Goal: Information Seeking & Learning: Find specific fact

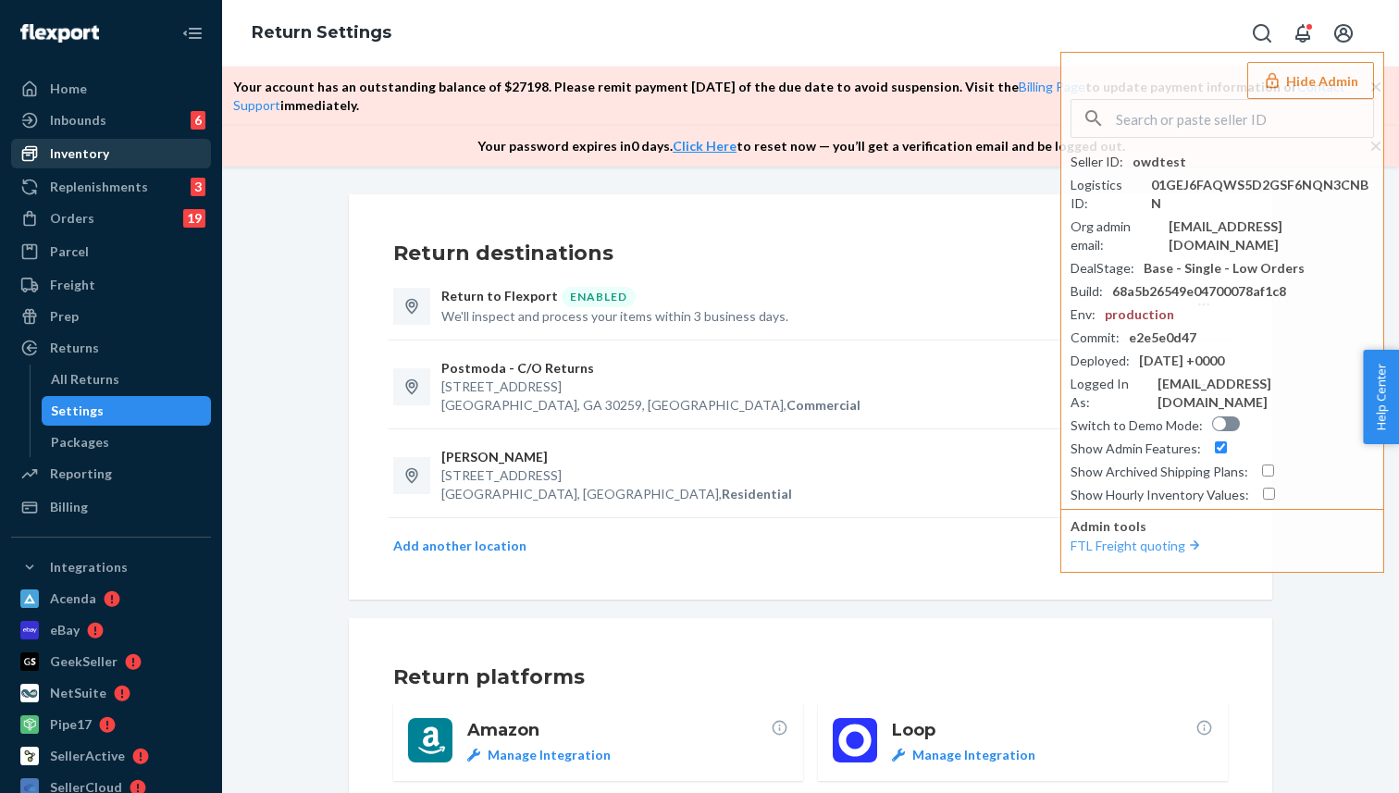
click at [93, 163] on div "Inventory" at bounding box center [111, 154] width 196 height 26
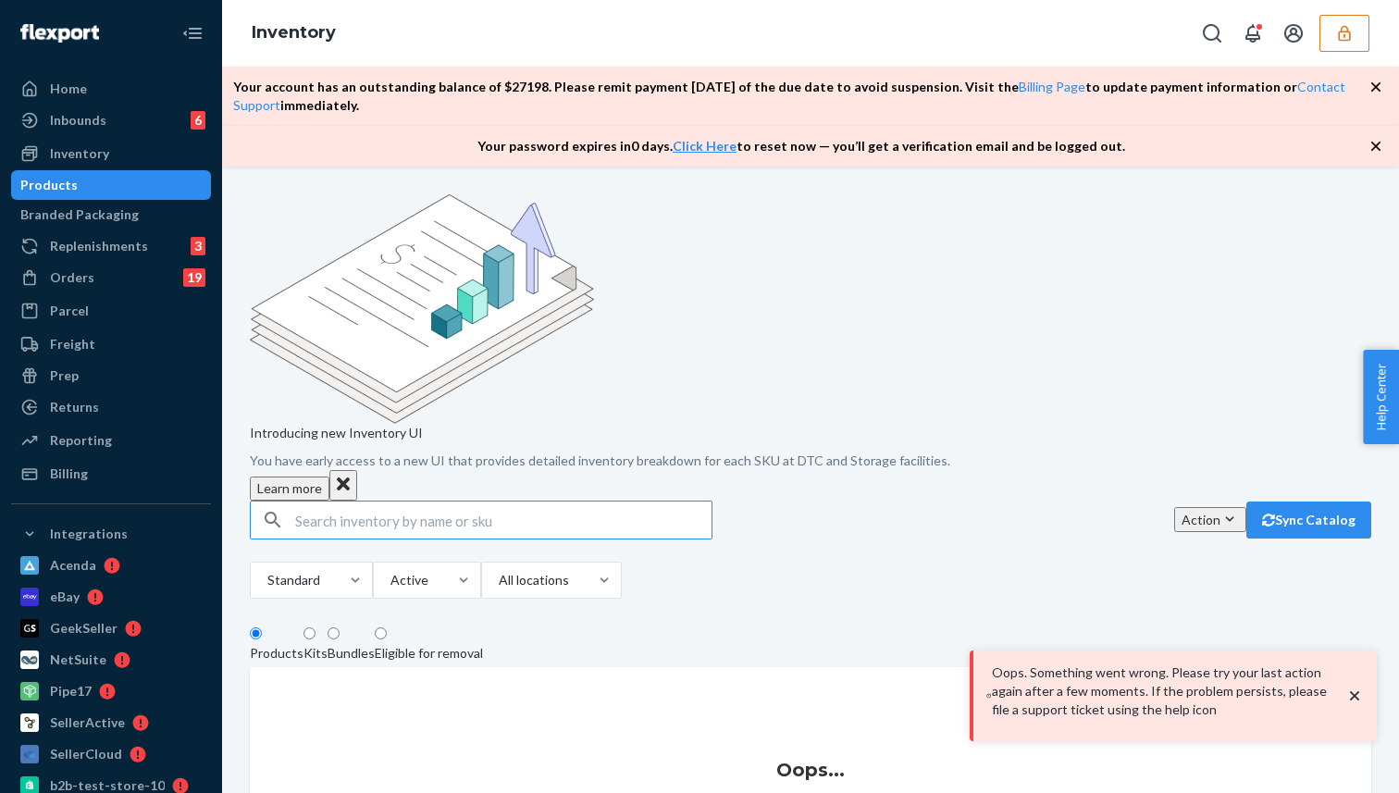
click at [78, 192] on div "Products" at bounding box center [48, 185] width 57 height 19
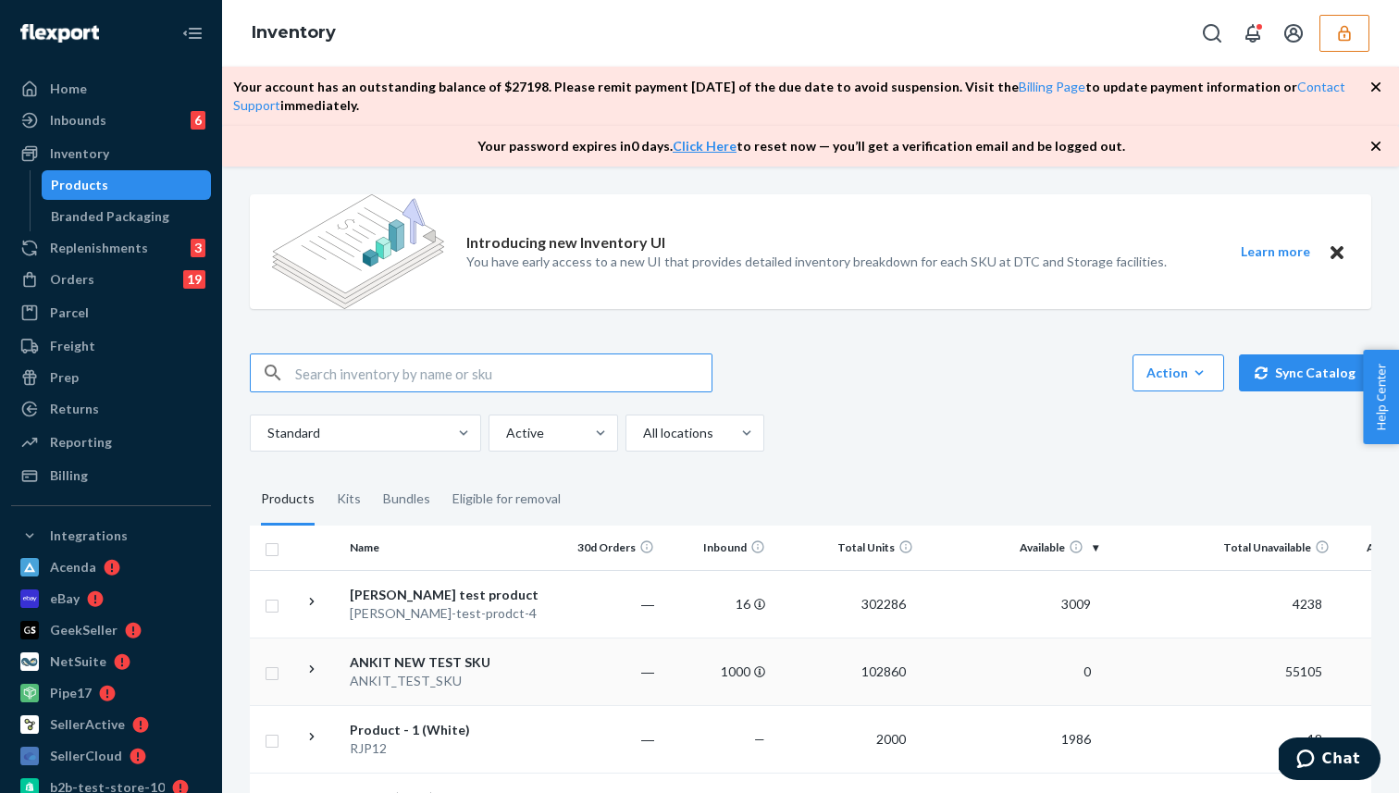
click at [449, 687] on div "ANKIT_TEST_SKU" at bounding box center [446, 681] width 193 height 19
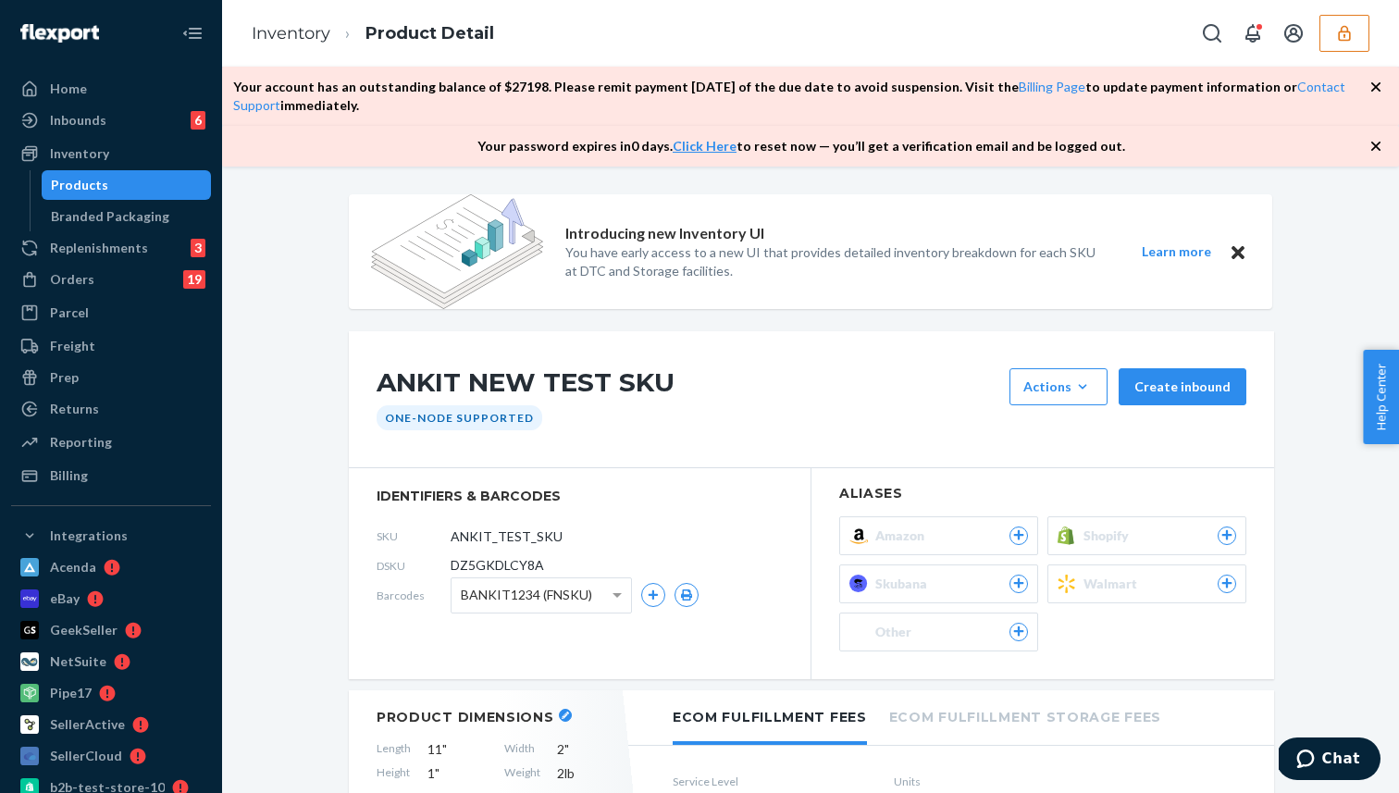
click at [477, 563] on span "DZ5GKDLCY8A" at bounding box center [497, 565] width 93 height 19
copy span "DZ5GKDLCY8A"
click at [657, 454] on div "ANKIT NEW TEST SKU Actions Add components Hide Create inbound One-Node Supported" at bounding box center [811, 399] width 925 height 137
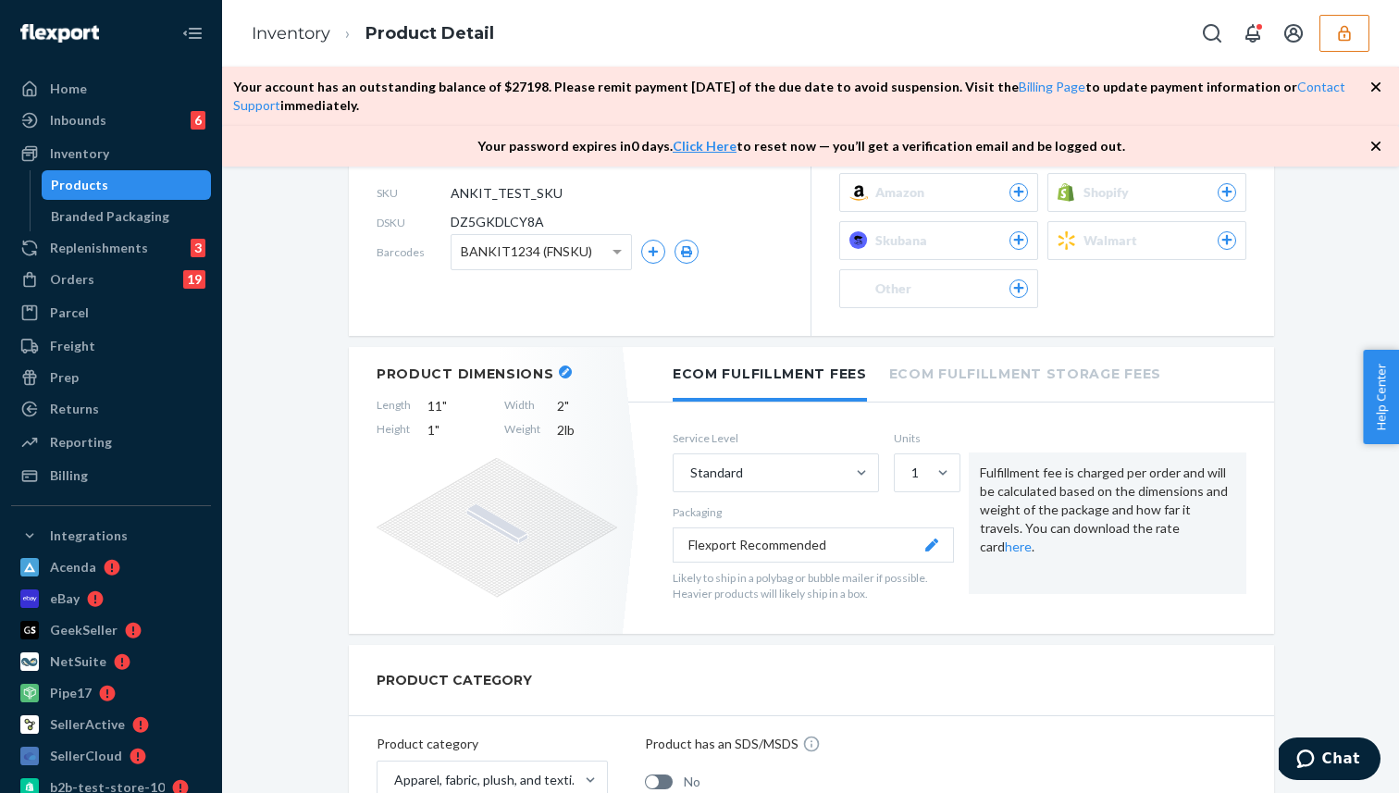
scroll to position [329, 0]
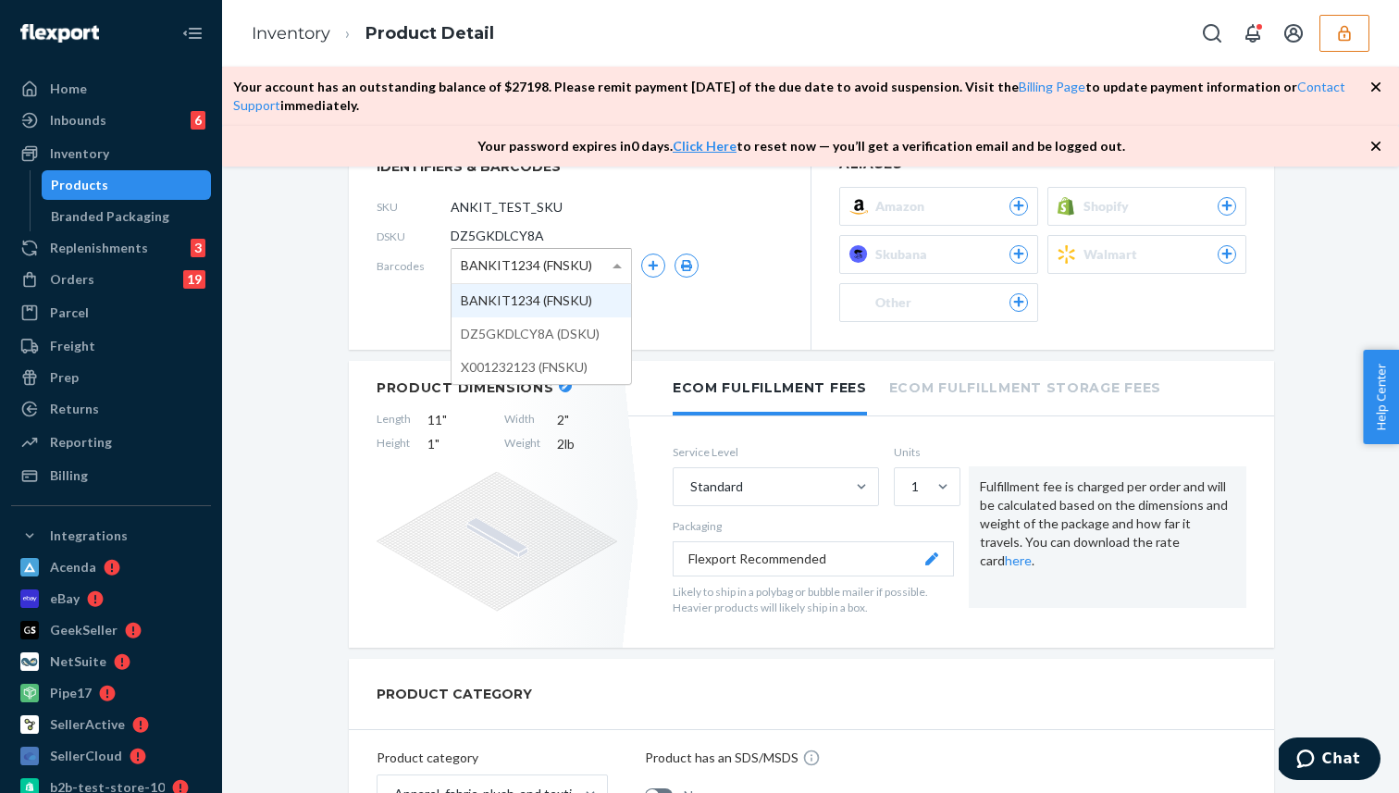
click at [620, 275] on span at bounding box center [619, 266] width 23 height 34
click at [388, 338] on section "identifiers & barcodes SKU ANKIT_TEST_SKU DSKU DZ5GKDLCY8A Barcodes BANKIT1234 …" at bounding box center [580, 244] width 463 height 210
click at [554, 270] on span "BANKIT1234 (FNSKU)" at bounding box center [526, 265] width 131 height 31
click at [359, 332] on section "identifiers & barcodes SKU ANKIT_TEST_SKU DSKU DZ5GKDLCY8A Barcodes BANKIT1234 …" at bounding box center [580, 244] width 463 height 210
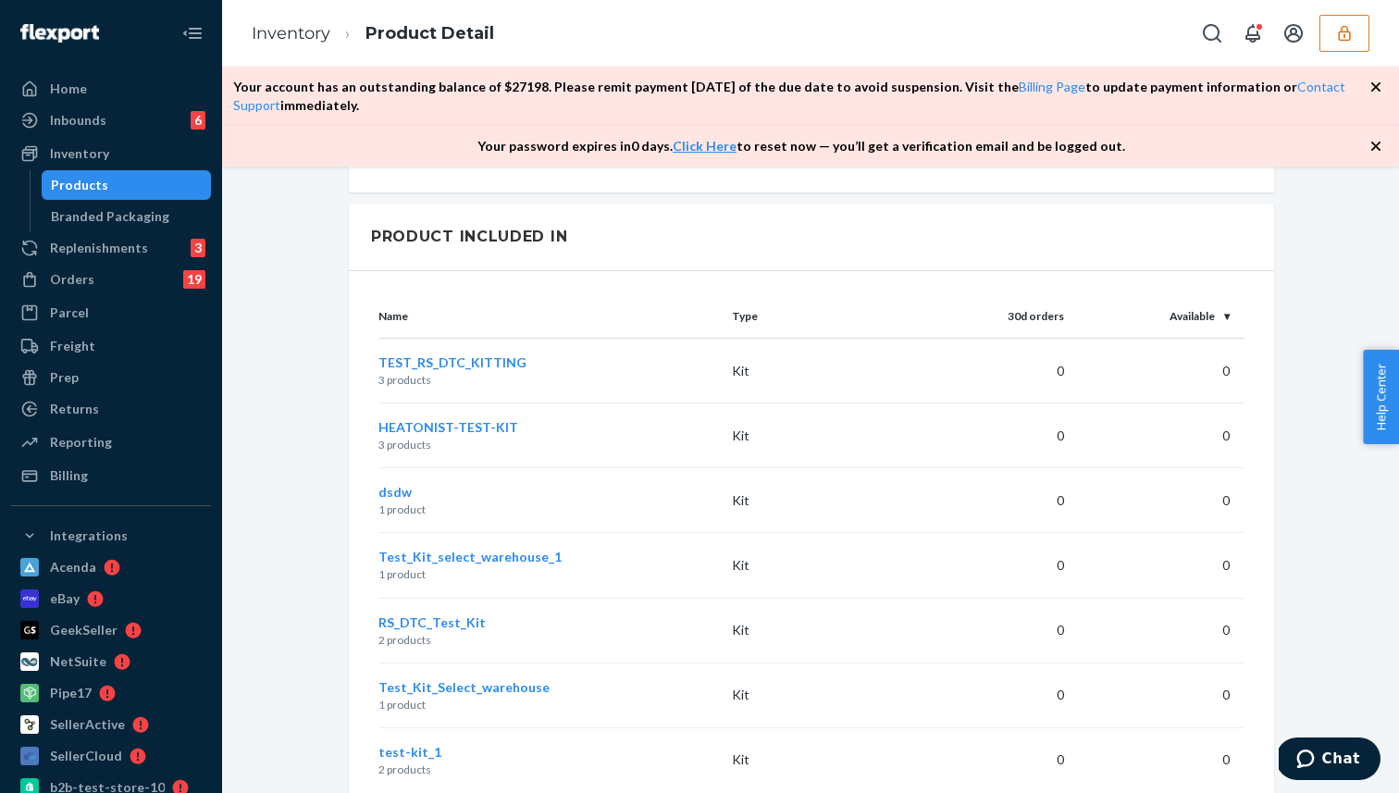
scroll to position [3030, 0]
